Goal: Task Accomplishment & Management: Use online tool/utility

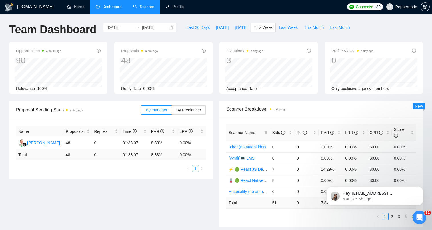
click at [145, 6] on link "Scanner" at bounding box center [143, 6] width 21 height 5
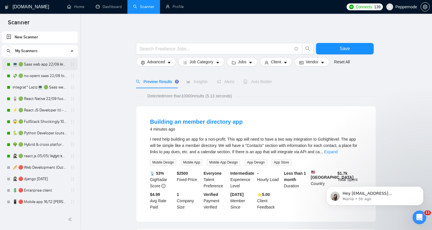
click at [31, 64] on link "💻 🟢 Saas web app 22/09 інший кінець" at bounding box center [40, 64] width 54 height 11
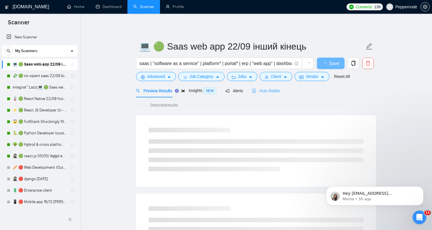
click at [266, 94] on div "Auto Bidder" at bounding box center [266, 90] width 28 height 13
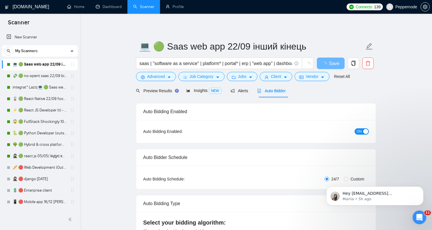
click at [361, 130] on span "ON" at bounding box center [359, 131] width 5 height 6
click at [336, 64] on button "Save" at bounding box center [331, 62] width 28 height 11
click at [28, 75] on link "💸 🟢 no-spent saas 22/09 bid for free" at bounding box center [40, 75] width 54 height 11
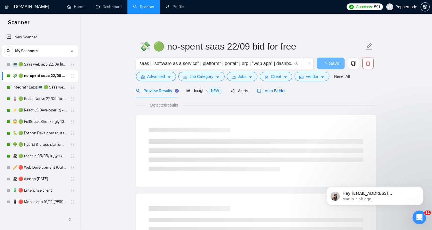
click at [271, 92] on span "Auto Bidder" at bounding box center [271, 90] width 28 height 5
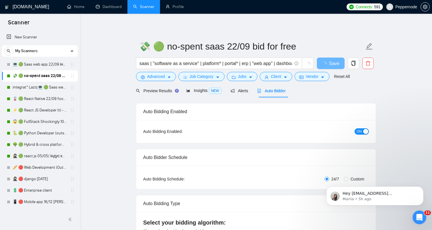
click at [368, 132] on div "button" at bounding box center [365, 131] width 5 height 5
click at [335, 63] on span "Save" at bounding box center [331, 63] width 10 height 7
click at [27, 85] on link "integrat* Laziz💻 🟢 Saas web app 3 points 22/09" at bounding box center [40, 86] width 54 height 11
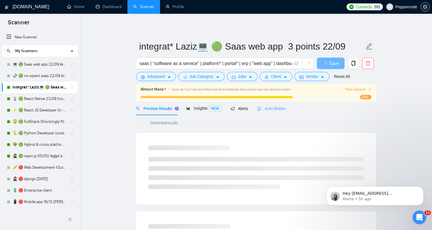
click at [282, 104] on div "Auto Bidder" at bounding box center [271, 108] width 28 height 13
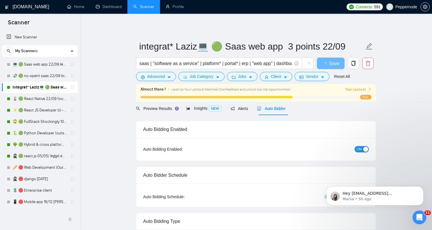
click at [357, 148] on span "ON" at bounding box center [359, 149] width 5 height 6
click at [335, 62] on span "Save" at bounding box center [331, 63] width 10 height 7
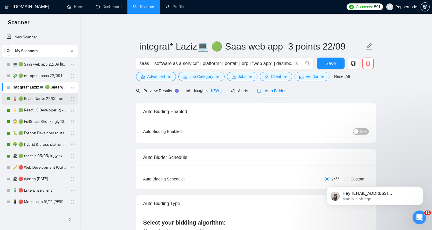
click at [30, 98] on link "🪫 🟢 React Native 22/09 food by taste, flowers by smell" at bounding box center [40, 98] width 54 height 11
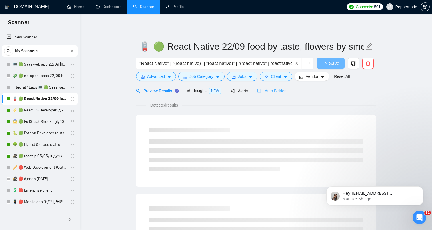
click at [279, 94] on div "Auto Bidder" at bounding box center [271, 90] width 28 height 13
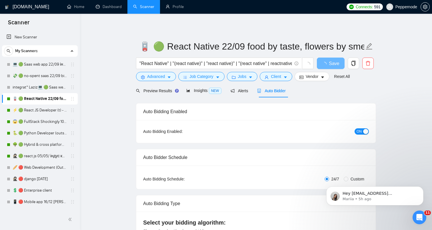
click at [364, 136] on div "Auto Bidding Enabled: ON" at bounding box center [256, 131] width 240 height 23
click at [364, 130] on div "button" at bounding box center [365, 131] width 5 height 5
click at [329, 69] on div "Save" at bounding box center [331, 64] width 30 height 14
click at [329, 63] on span "Save" at bounding box center [331, 63] width 10 height 7
click at [38, 112] on link "⚡ 🟢 React JS Developer (t) - ninjas 22/09+general" at bounding box center [40, 109] width 54 height 11
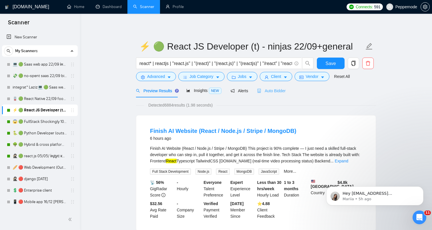
click at [274, 87] on div "Auto Bidder" at bounding box center [271, 90] width 28 height 13
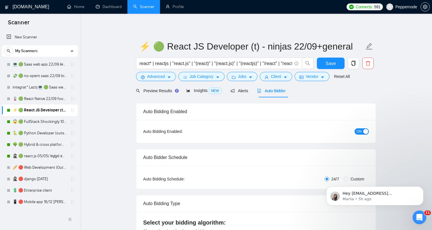
click at [360, 133] on span "ON" at bounding box center [359, 131] width 5 height 6
click at [327, 60] on span "Save" at bounding box center [331, 63] width 10 height 7
click at [35, 120] on link "😱 🟢 FullStack Shockingly 10/01" at bounding box center [40, 121] width 54 height 11
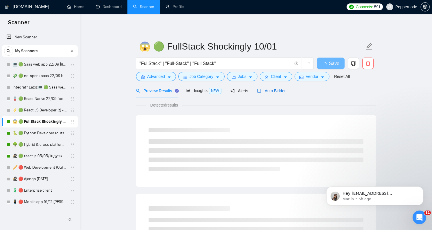
click at [272, 93] on span "Auto Bidder" at bounding box center [271, 90] width 28 height 5
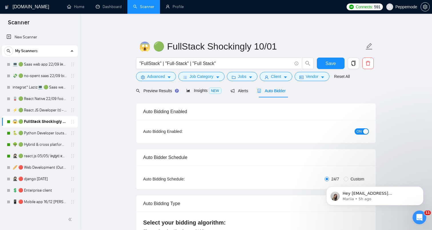
click at [360, 134] on span "ON" at bounding box center [359, 131] width 5 height 6
click at [329, 58] on button "Save" at bounding box center [331, 62] width 28 height 11
click at [41, 132] on link "🐍 🟢 Python Developer (outstaff)" at bounding box center [40, 132] width 54 height 11
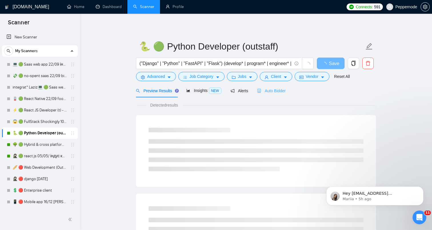
click at [272, 94] on div "Auto Bidder" at bounding box center [271, 90] width 28 height 13
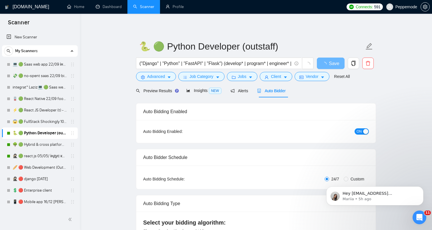
click at [365, 133] on div "button" at bounding box center [365, 131] width 5 height 5
click at [333, 66] on span "Save" at bounding box center [331, 63] width 10 height 7
click at [42, 141] on link "🌳 🟢 Hybrid & cross platform 2209 similar apps+quest" at bounding box center [40, 144] width 54 height 11
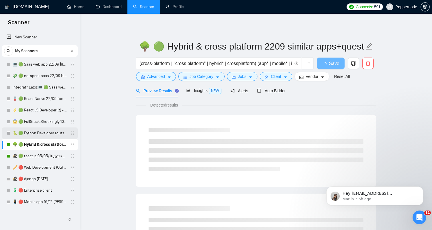
click at [47, 136] on link "🐍 🟢 Python Developer (outstaff)" at bounding box center [40, 132] width 54 height 11
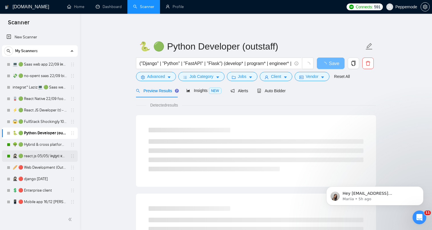
click at [41, 152] on link "🥷🏻 🟢 react.js 05/05/ індус копі 19/05 change end" at bounding box center [40, 155] width 54 height 11
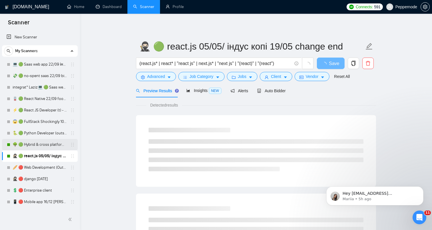
click at [41, 148] on link "🌳 🟢 Hybrid & cross platform 2209 similar apps+quest" at bounding box center [40, 144] width 54 height 11
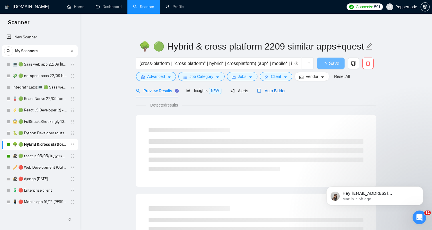
click at [284, 91] on span "Auto Bidder" at bounding box center [271, 90] width 28 height 5
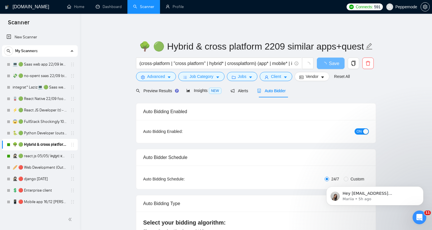
click at [367, 132] on div "button" at bounding box center [365, 131] width 5 height 5
click at [323, 65] on button "Save" at bounding box center [331, 62] width 28 height 11
click at [38, 156] on link "🥷🏻 🟢 react.js 05/05/ індус копі 19/05 change end" at bounding box center [40, 155] width 54 height 11
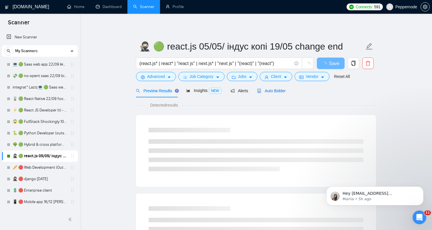
click at [270, 91] on span "Auto Bidder" at bounding box center [271, 90] width 28 height 5
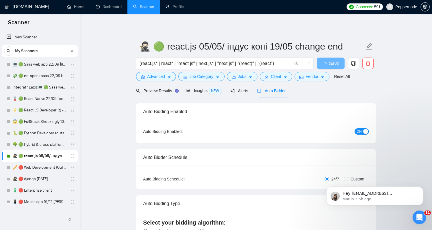
click at [362, 132] on span "ON" at bounding box center [359, 131] width 5 height 6
click at [338, 66] on button "Save" at bounding box center [331, 62] width 28 height 11
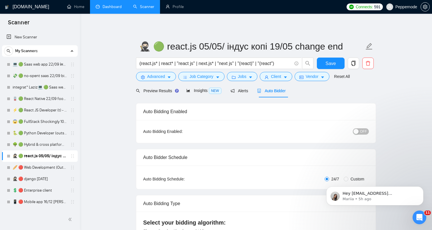
click at [107, 4] on link "Dashboard" at bounding box center [109, 6] width 26 height 5
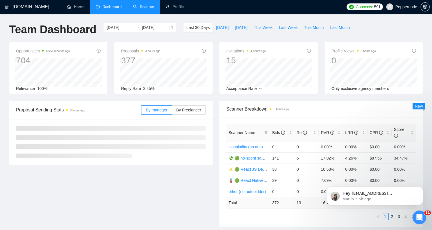
click at [144, 9] on link "Scanner" at bounding box center [143, 6] width 21 height 5
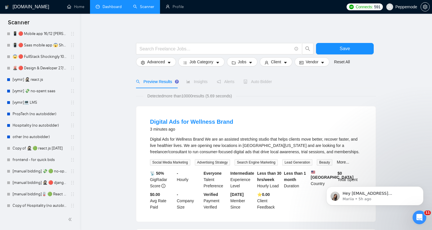
scroll to position [129, 0]
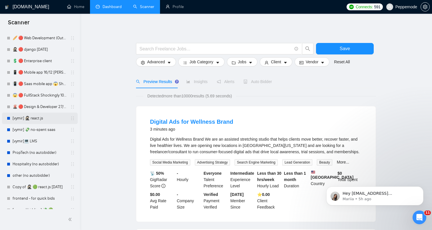
click at [32, 116] on link "[vymir] 🥷🏻 react.js" at bounding box center [40, 117] width 54 height 11
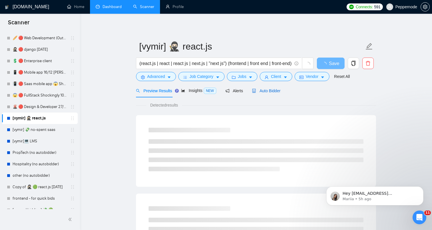
click at [273, 92] on span "Auto Bidder" at bounding box center [266, 90] width 28 height 5
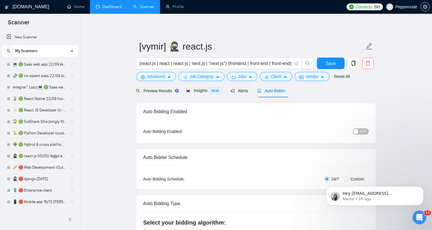
click at [145, 6] on link "Scanner" at bounding box center [143, 6] width 21 height 5
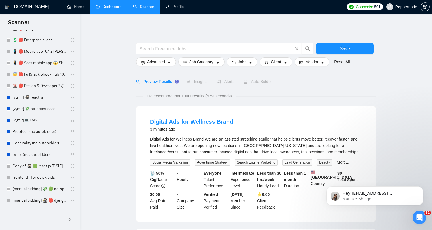
scroll to position [158, 0]
